Goal: Task Accomplishment & Management: Manage account settings

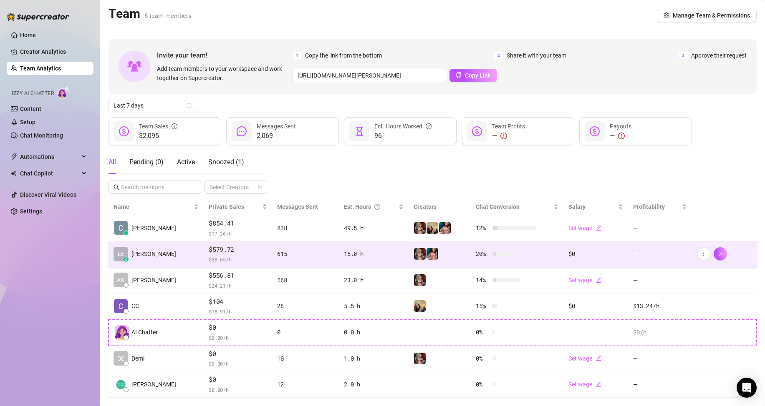
click at [255, 259] on td "$579.72 $ 38.65 /h" at bounding box center [238, 254] width 68 height 26
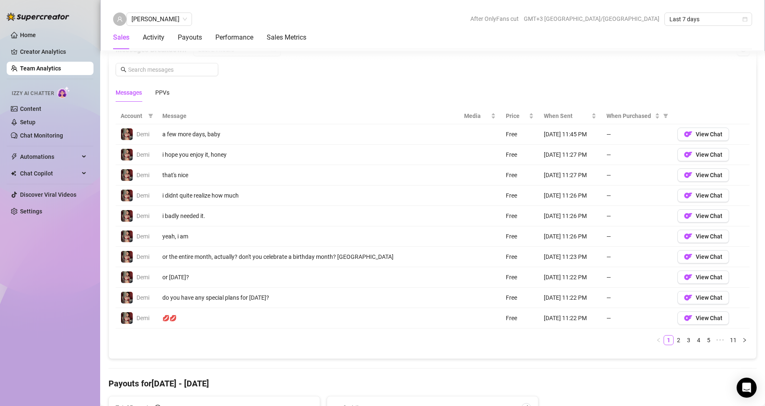
scroll to position [417, 0]
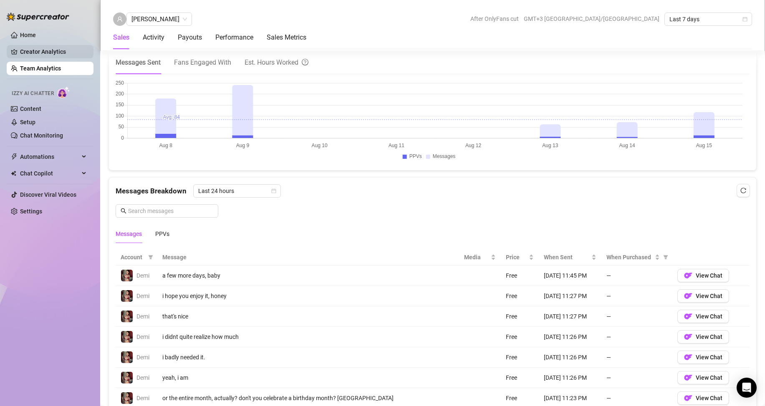
click at [61, 48] on link "Creator Analytics" at bounding box center [53, 51] width 67 height 13
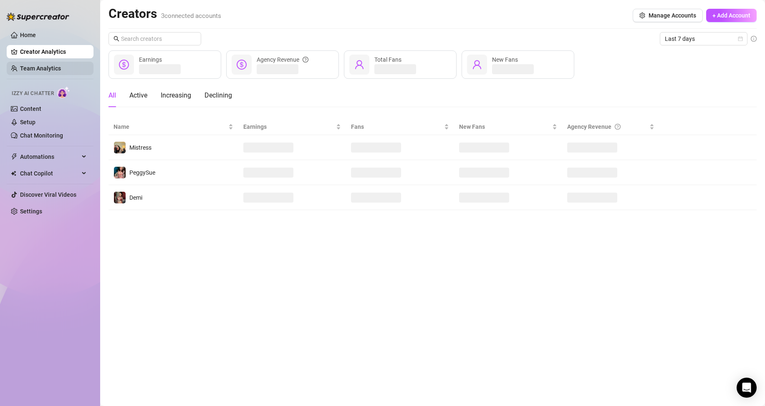
click at [61, 72] on link "Team Analytics" at bounding box center [40, 68] width 41 height 7
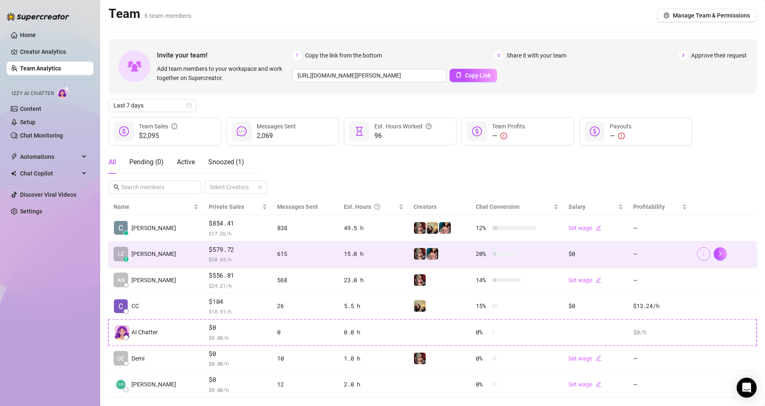
click at [700, 251] on button "button" at bounding box center [703, 253] width 13 height 13
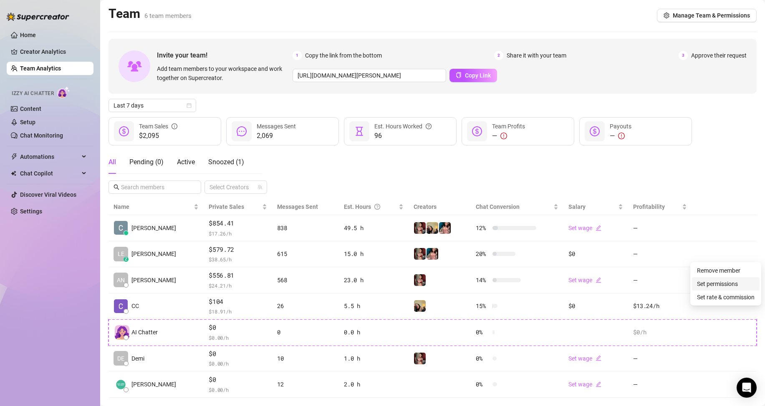
click at [705, 282] on link "Set permissions" at bounding box center [717, 284] width 41 height 7
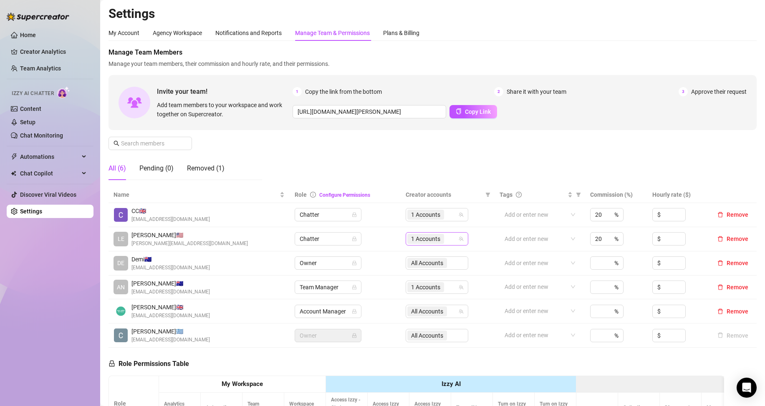
click at [429, 238] on span "1 Accounts" at bounding box center [425, 238] width 29 height 9
click at [419, 279] on span "Select tree node" at bounding box center [419, 280] width 7 height 7
click at [476, 246] on td "2 Accounts" at bounding box center [447, 239] width 94 height 24
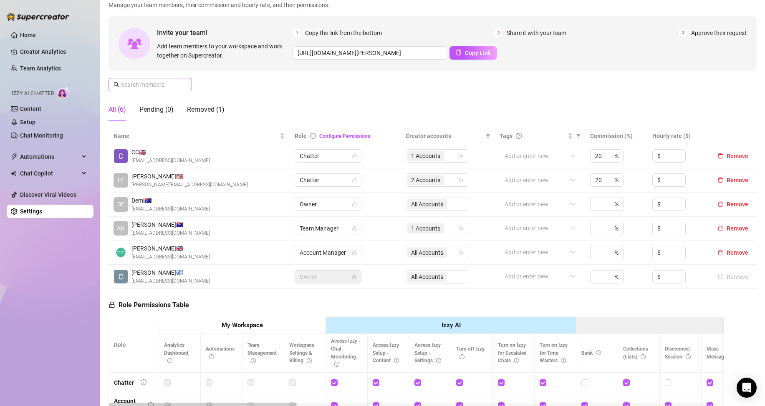
scroll to position [42, 0]
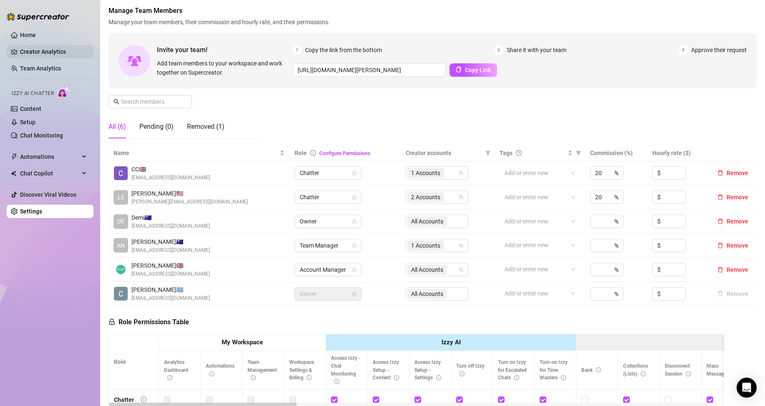
click at [38, 52] on link "Creator Analytics" at bounding box center [53, 51] width 67 height 13
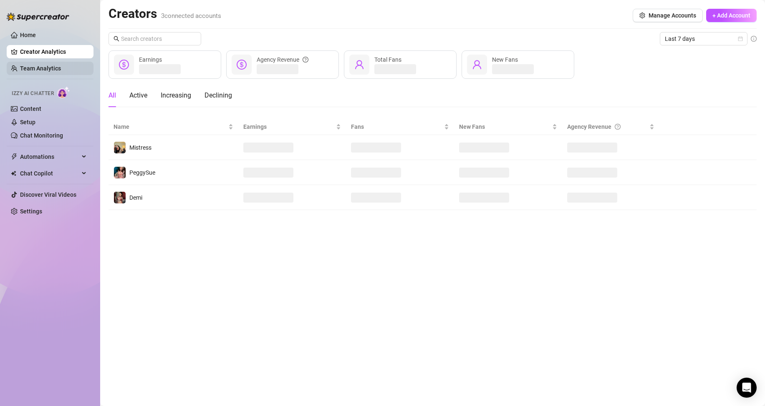
click at [39, 67] on link "Team Analytics" at bounding box center [40, 68] width 41 height 7
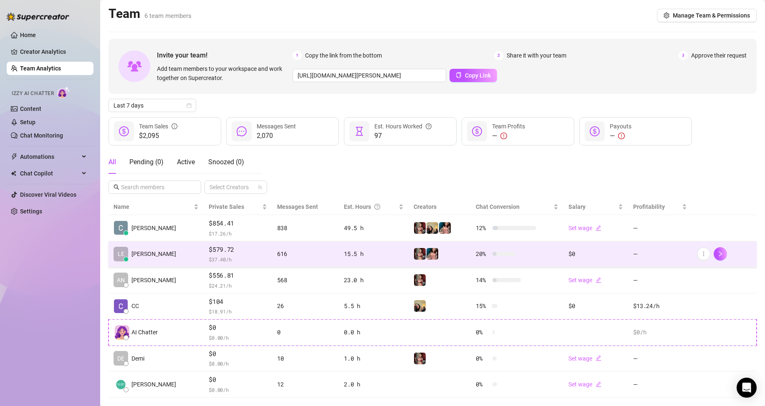
click at [209, 255] on span "$ 37.40 /h" at bounding box center [238, 259] width 58 height 8
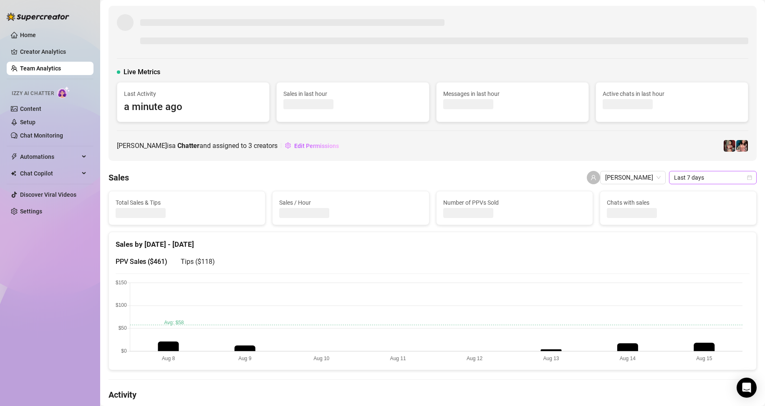
click at [677, 176] on span "Last 7 days" at bounding box center [713, 177] width 78 height 13
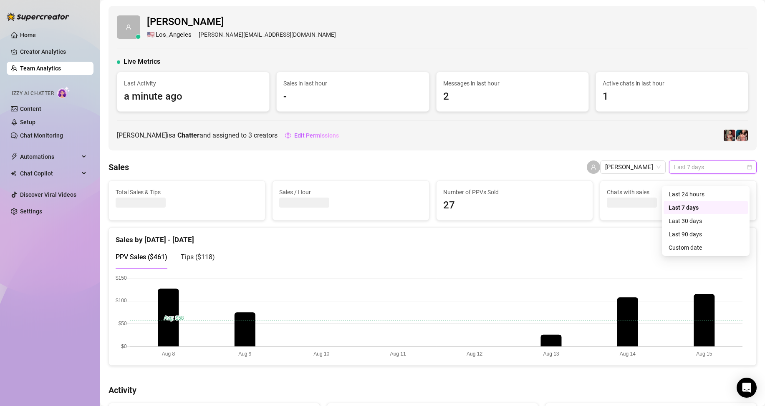
click at [676, 248] on div "Custom date" at bounding box center [705, 247] width 74 height 9
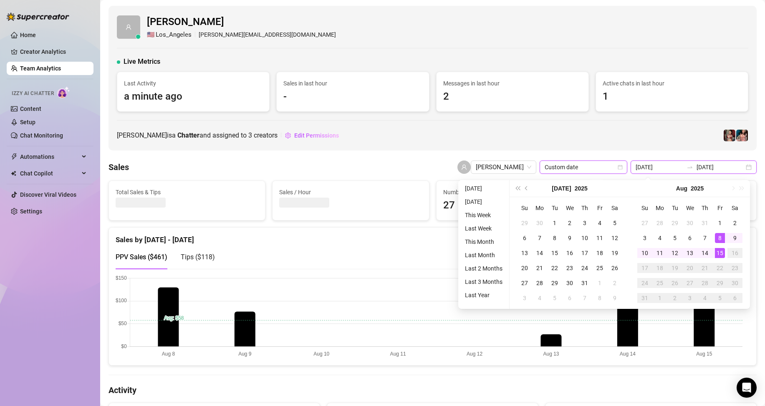
click at [649, 167] on input "2025-07-28" at bounding box center [659, 167] width 48 height 9
click at [719, 220] on div "1" at bounding box center [719, 223] width 10 height 10
type input "2025-08-01"
type input "2025-08-15"
click at [719, 255] on div "15" at bounding box center [719, 253] width 10 height 10
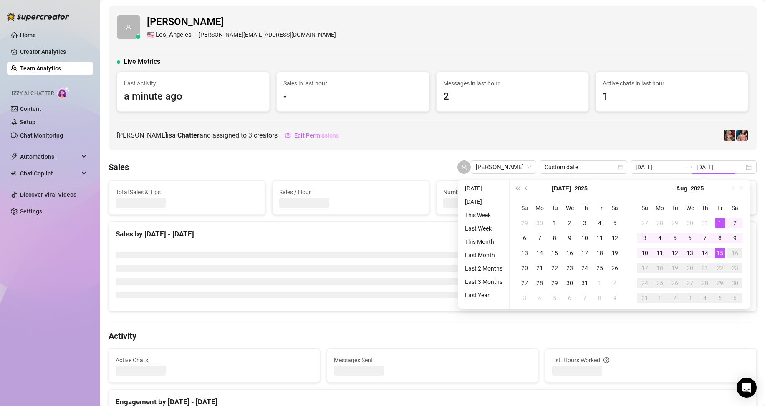
type input "2025-08-01"
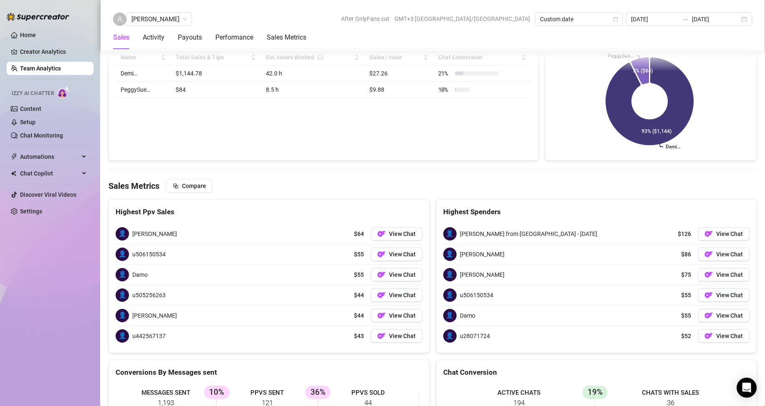
scroll to position [1043, 0]
